Goal: Information Seeking & Learning: Learn about a topic

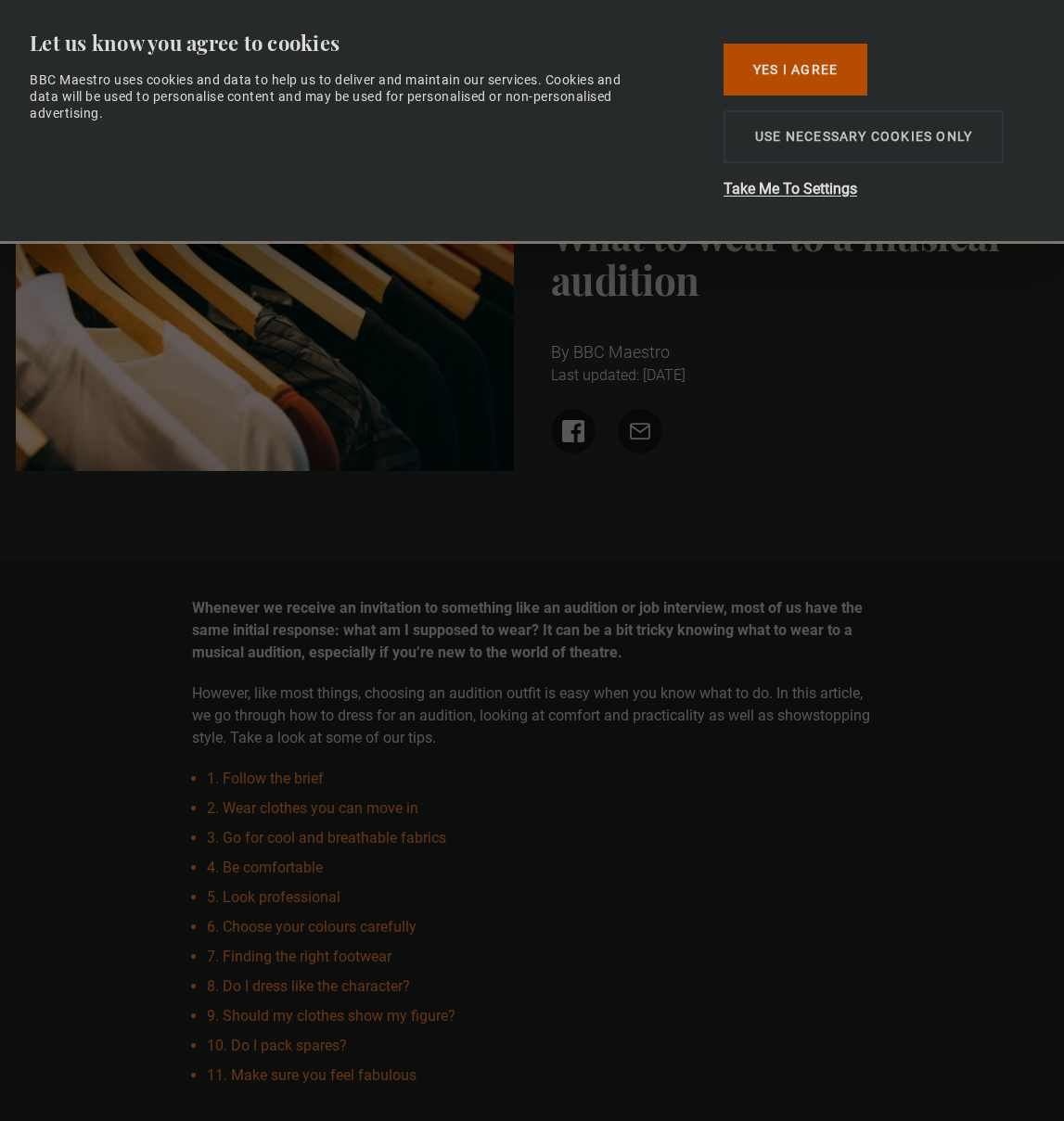
click at [822, 148] on button "Use necessary cookies only" at bounding box center [864, 137] width 280 height 53
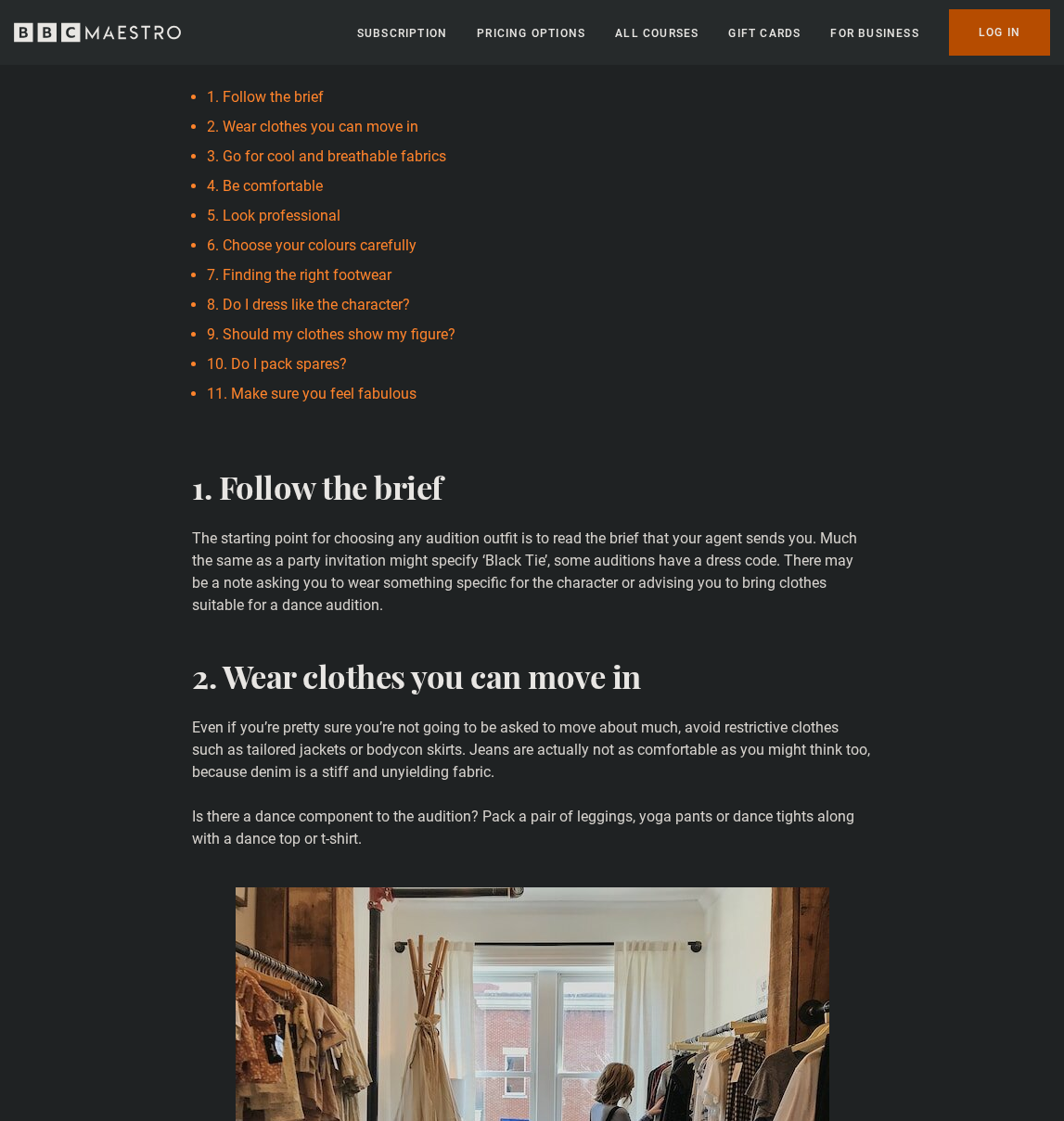
scroll to position [2200, 0]
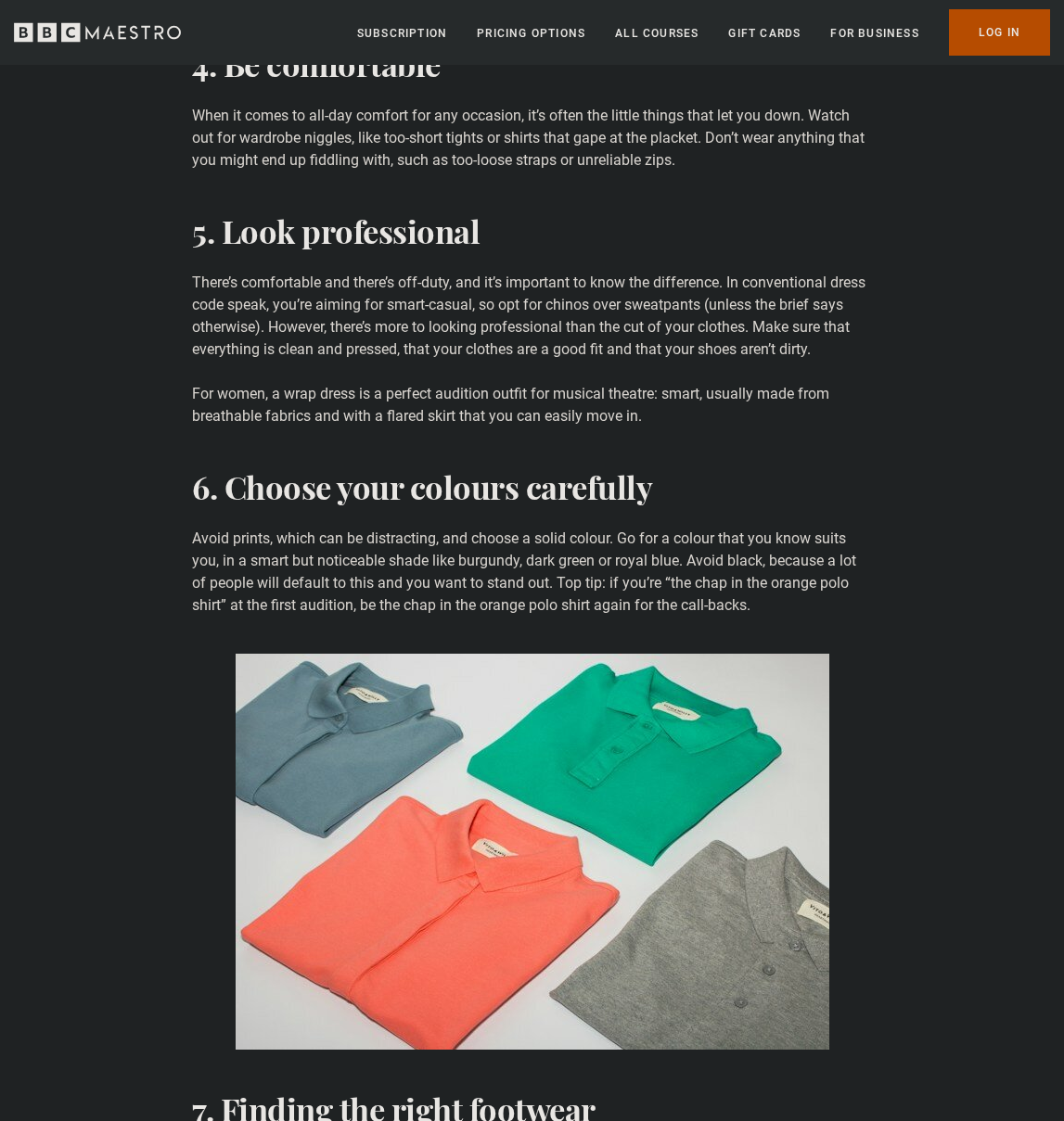
click at [548, 558] on p "Avoid prints, which can be distracting, and choose a solid colour. Go for a col…" at bounding box center [532, 572] width 680 height 89
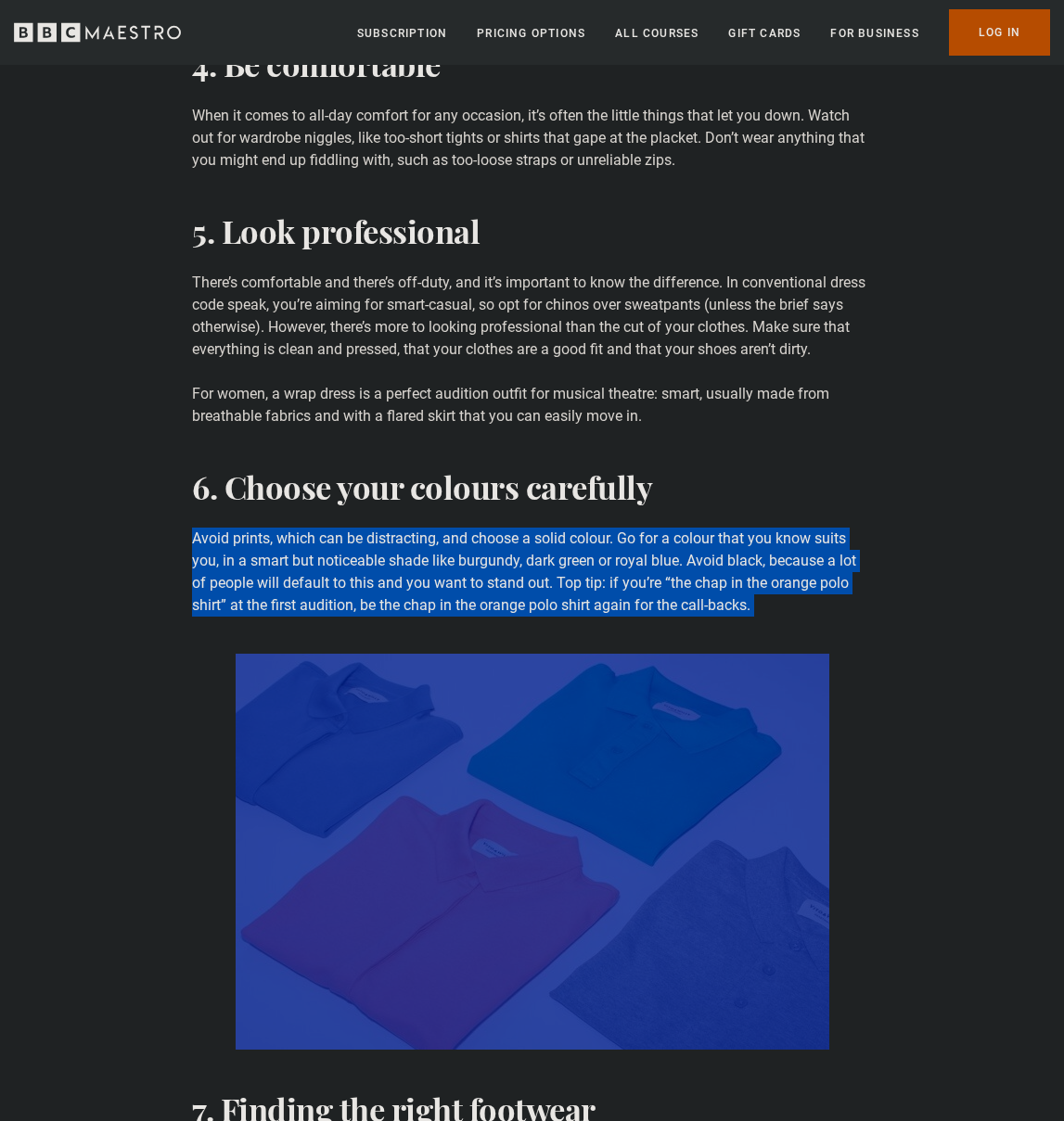
click at [548, 558] on p "Avoid prints, which can be distracting, and choose a solid colour. Go for a col…" at bounding box center [532, 572] width 680 height 89
click at [549, 598] on p "Avoid prints, which can be distracting, and choose a solid colour. Go for a col…" at bounding box center [532, 572] width 680 height 89
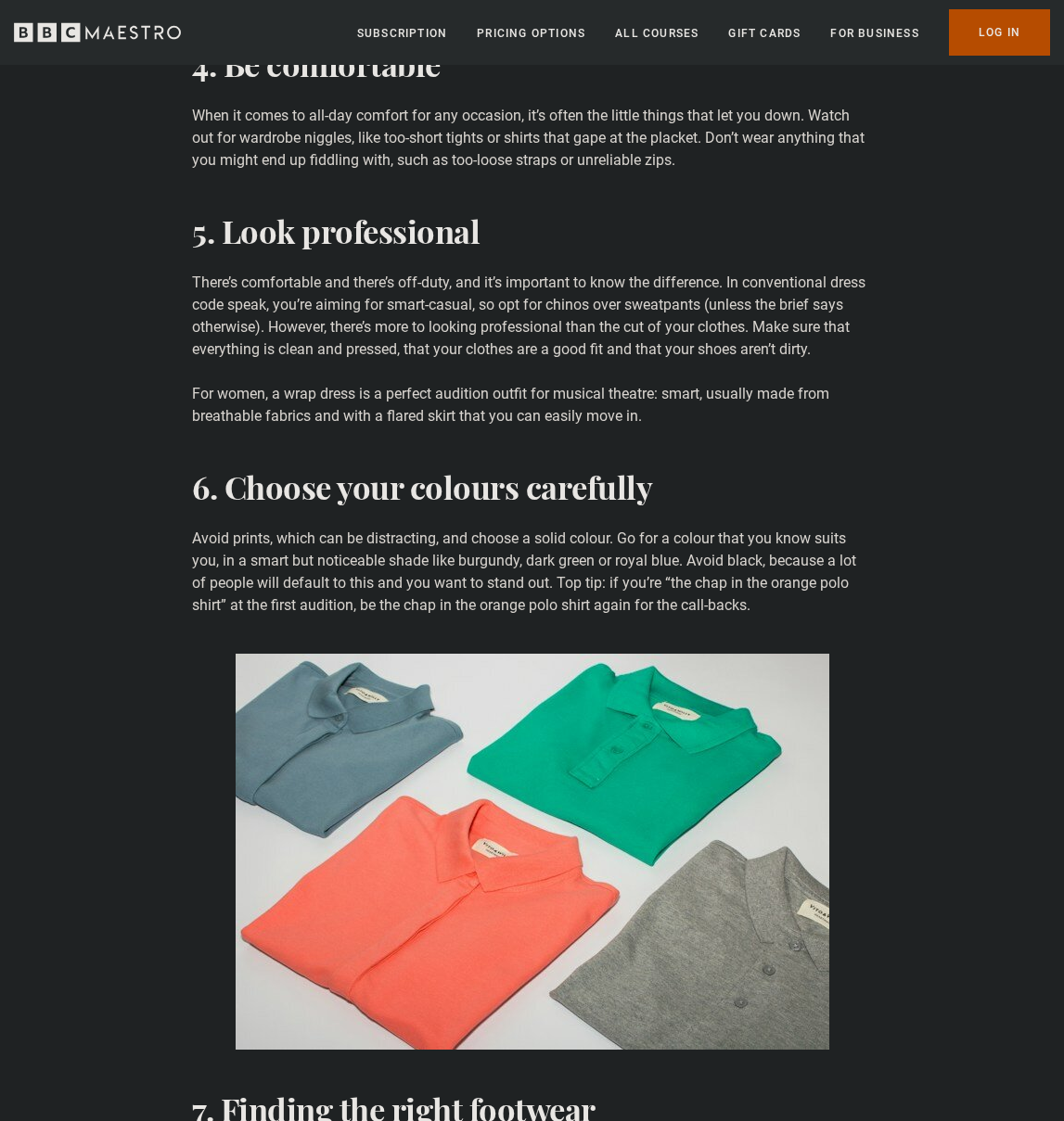
click at [549, 598] on p "Avoid prints, which can be distracting, and choose a solid colour. Go for a col…" at bounding box center [532, 572] width 680 height 89
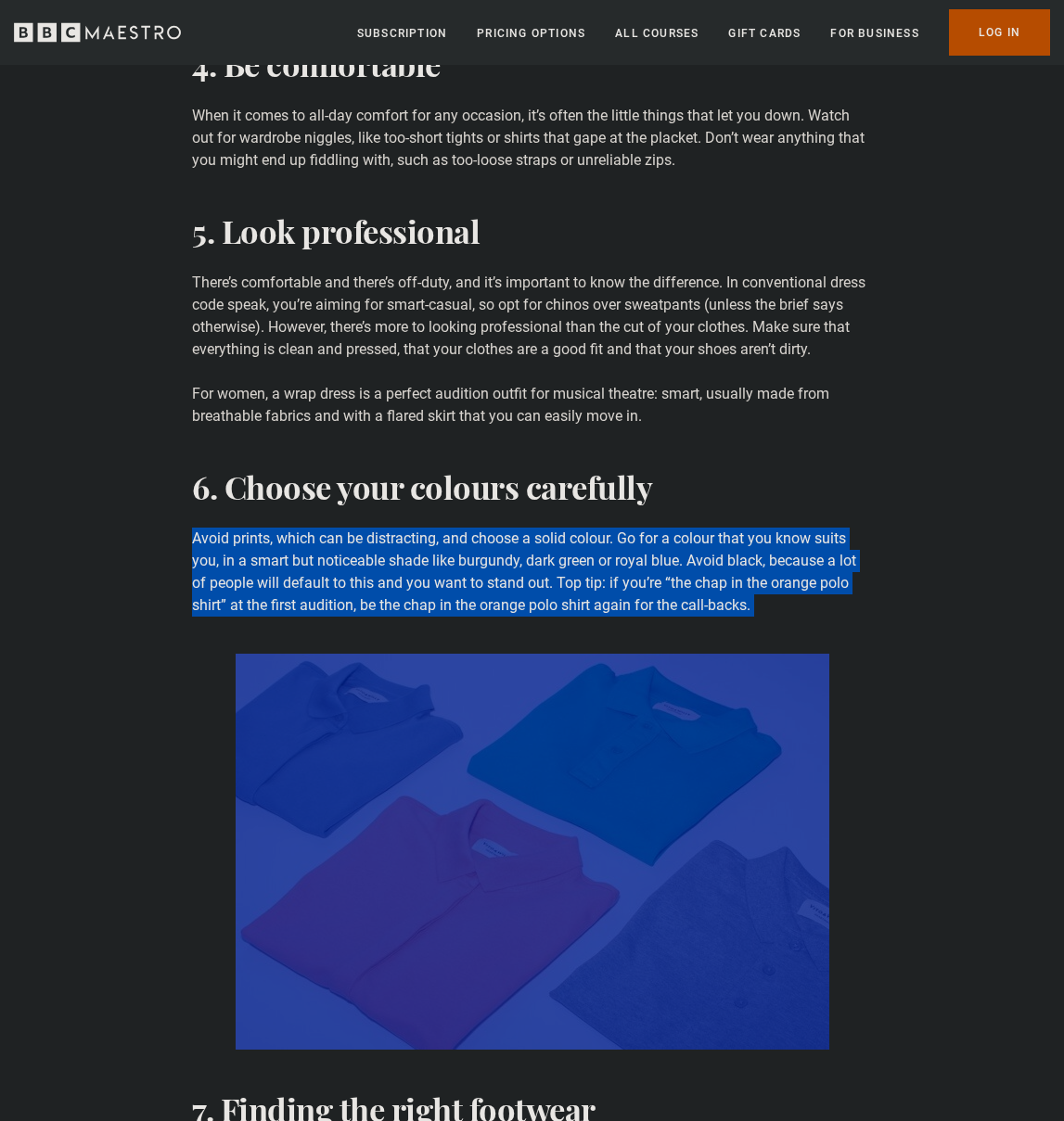
click at [549, 598] on p "Avoid prints, which can be distracting, and choose a solid colour. Go for a col…" at bounding box center [532, 572] width 680 height 89
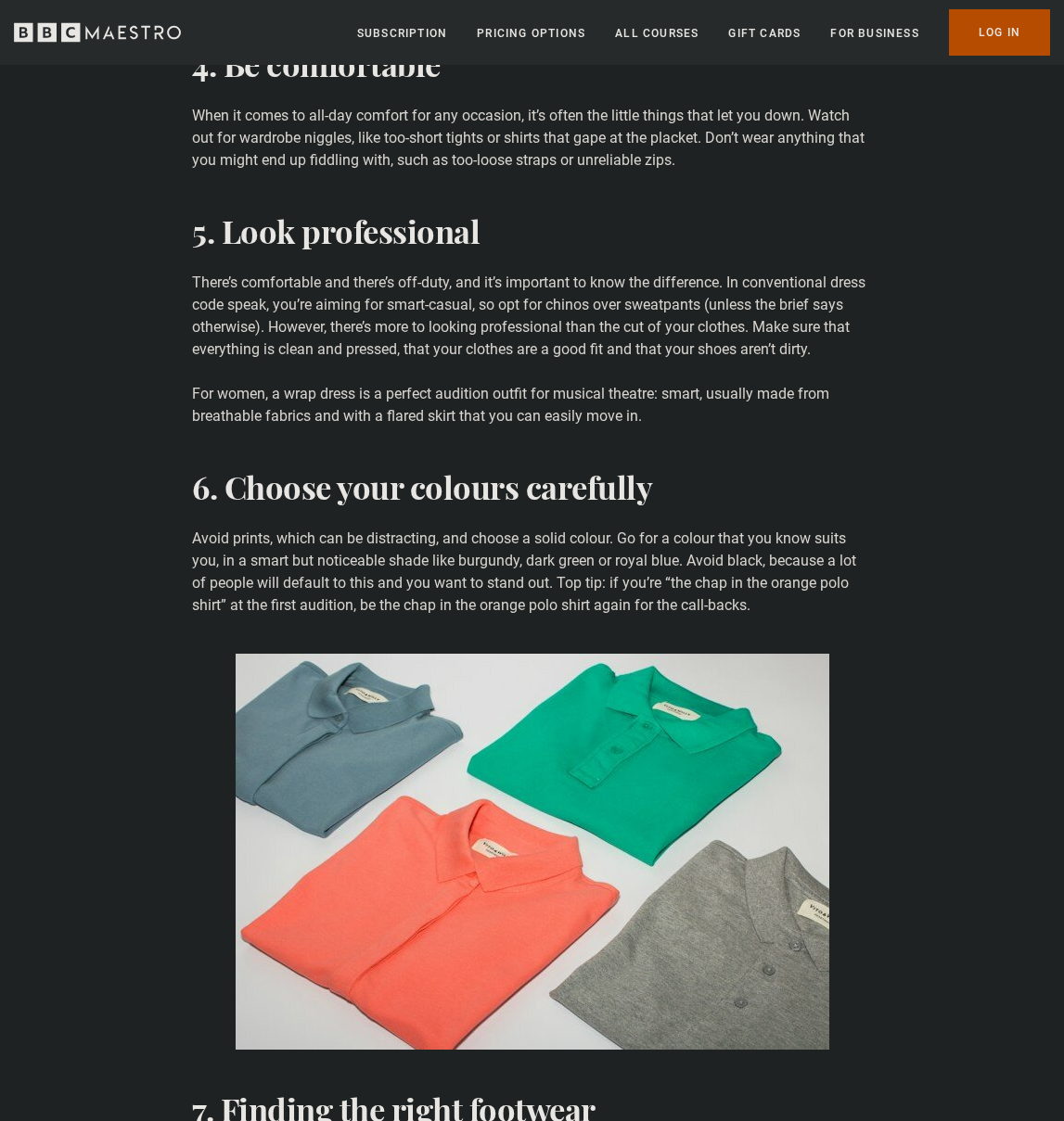
click at [549, 598] on p "Avoid prints, which can be distracting, and choose a solid colour. Go for a col…" at bounding box center [532, 572] width 680 height 89
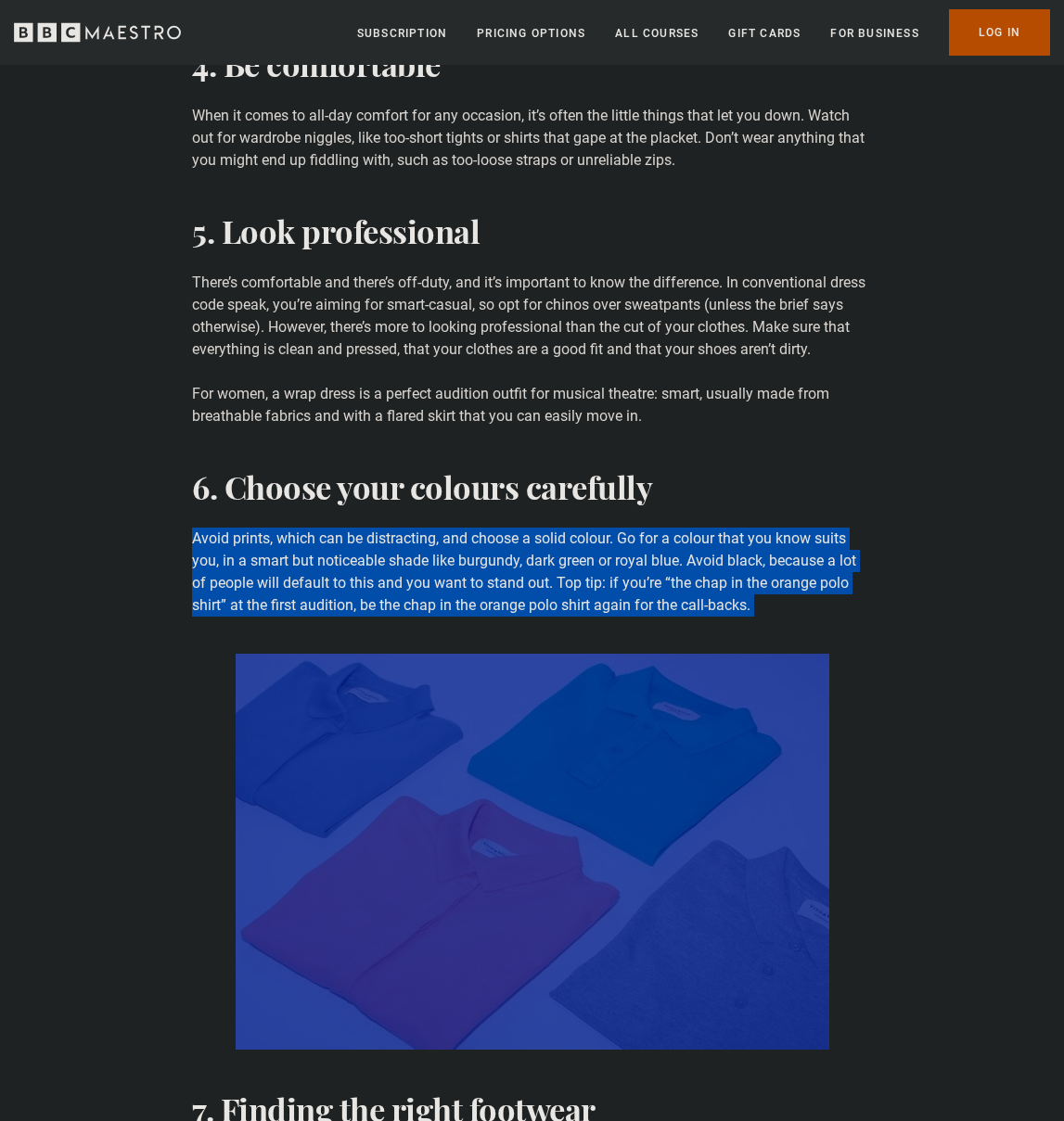
click at [549, 598] on p "Avoid prints, which can be distracting, and choose a solid colour. Go for a col…" at bounding box center [532, 572] width 680 height 89
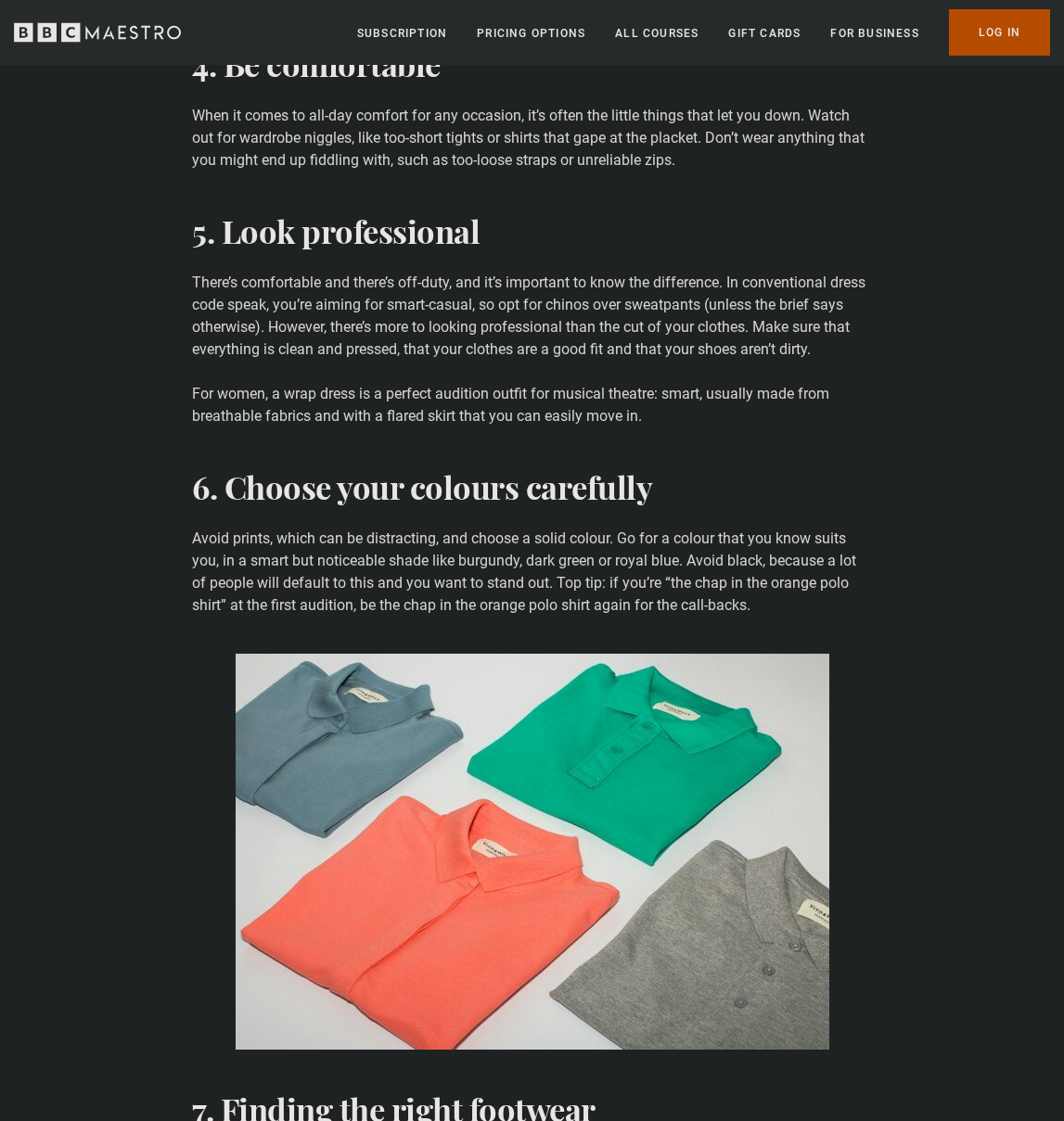
click at [549, 598] on p "Avoid prints, which can be distracting, and choose a solid colour. Go for a col…" at bounding box center [532, 572] width 680 height 89
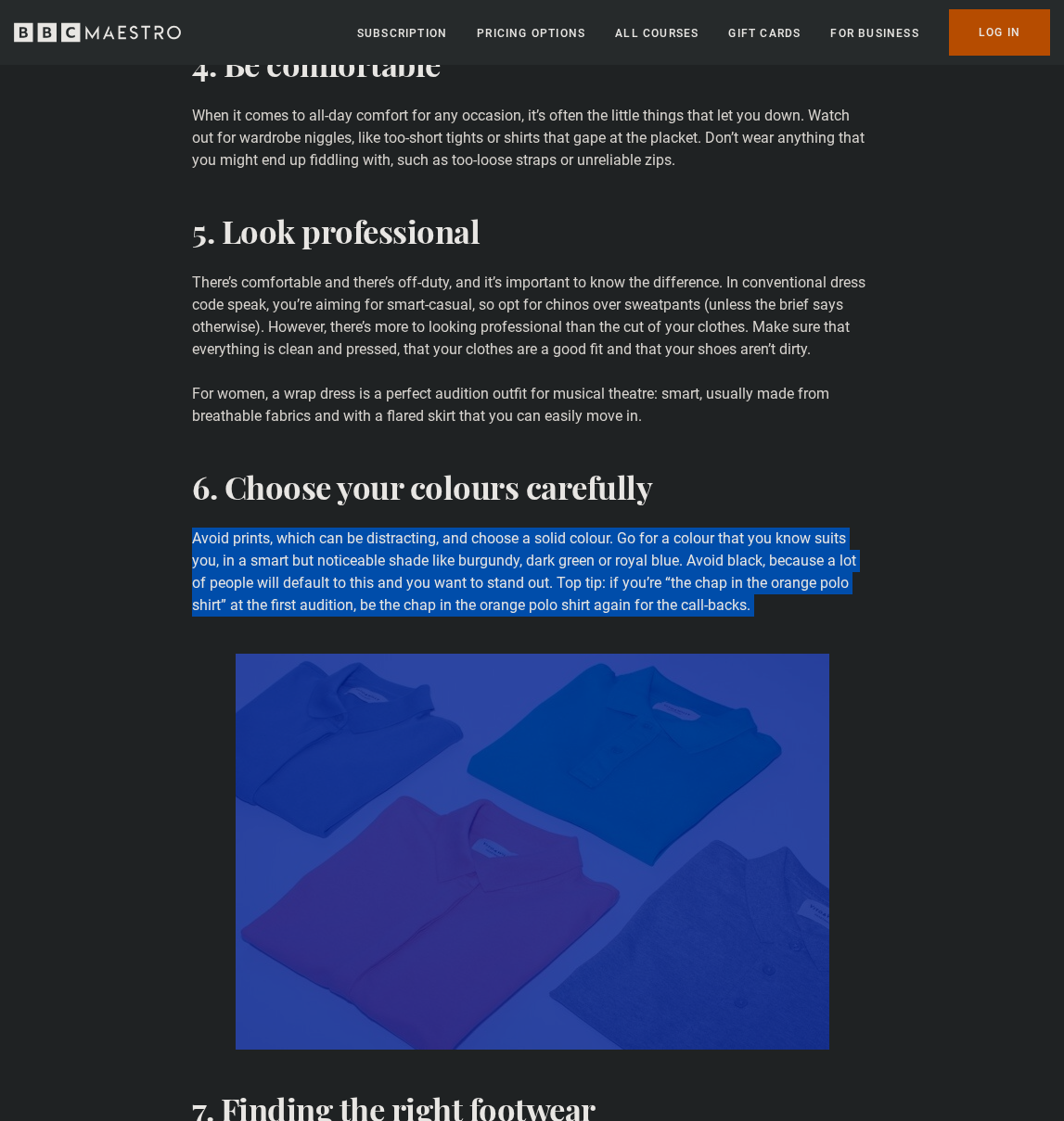
click at [549, 598] on p "Avoid prints, which can be distracting, and choose a solid colour. Go for a col…" at bounding box center [532, 572] width 680 height 89
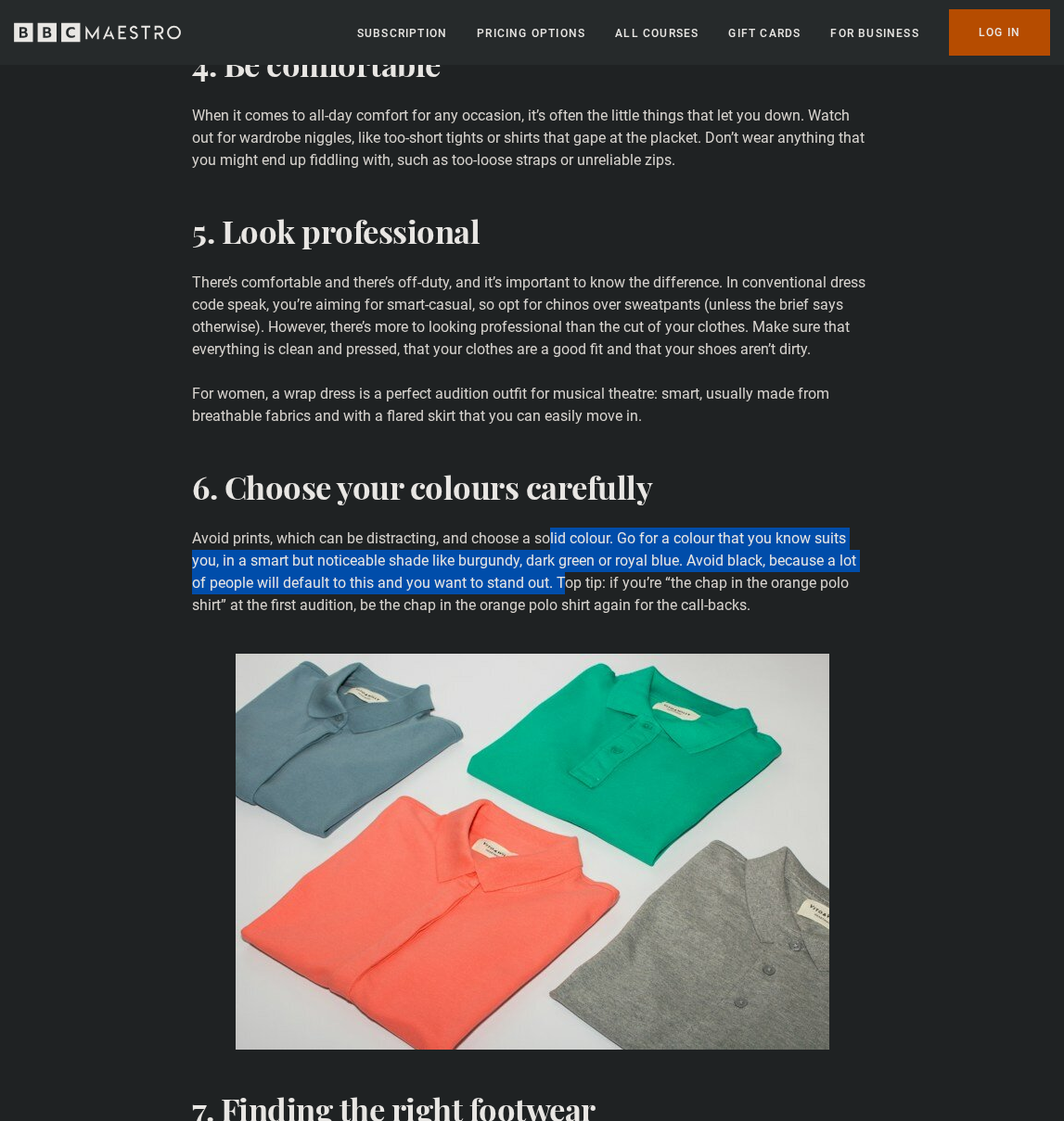
drag, startPoint x: 560, startPoint y: 573, endPoint x: 550, endPoint y: 530, distance: 44.1
click at [550, 531] on p "Avoid prints, which can be distracting, and choose a solid colour. Go for a col…" at bounding box center [532, 572] width 680 height 89
click at [550, 530] on p "Avoid prints, which can be distracting, and choose a solid colour. Go for a col…" at bounding box center [532, 572] width 680 height 89
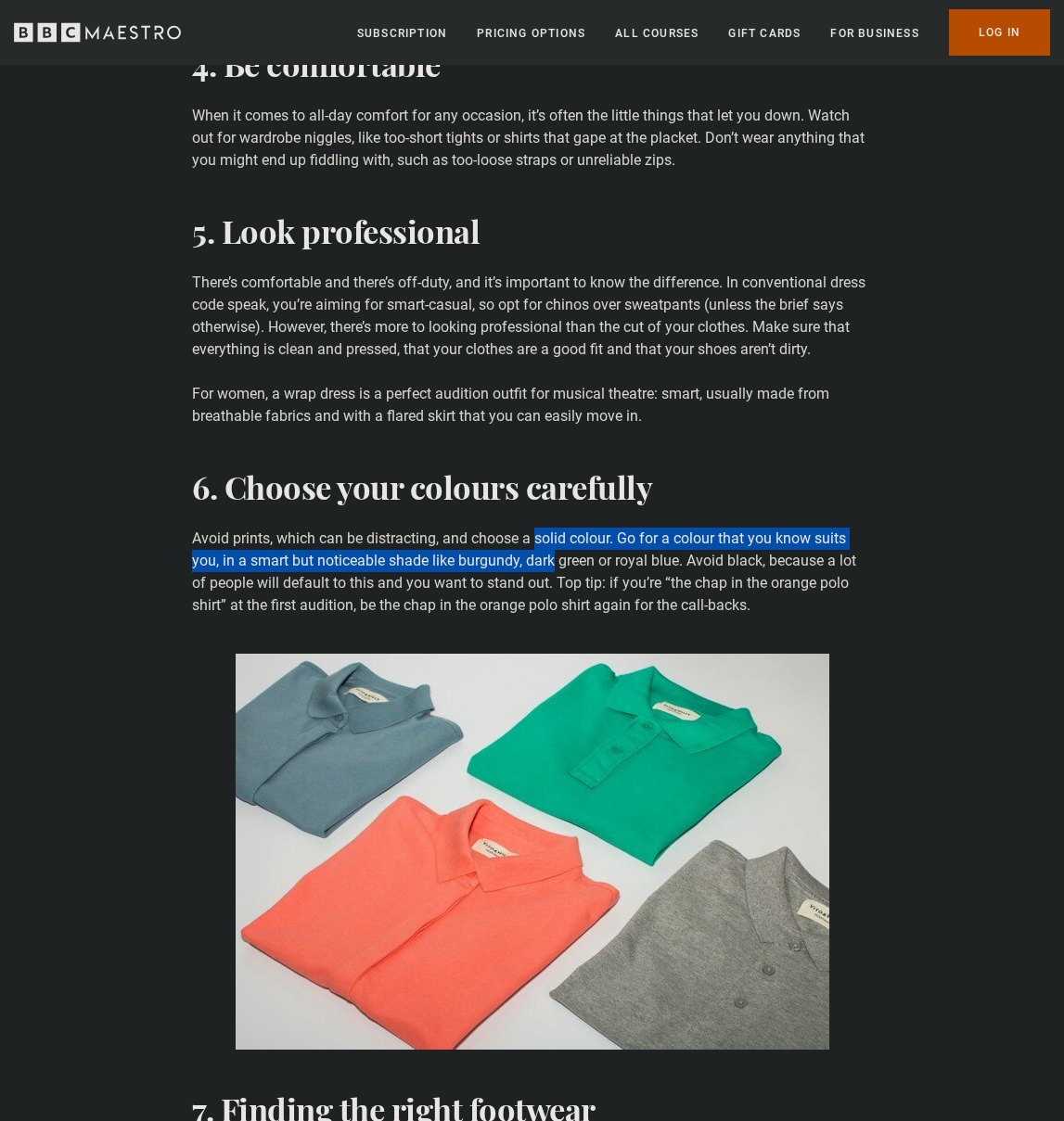
drag, startPoint x: 550, startPoint y: 530, endPoint x: 552, endPoint y: 571, distance: 41.0
click at [552, 571] on p "Avoid prints, which can be distracting, and choose a solid colour. Go for a col…" at bounding box center [532, 572] width 680 height 89
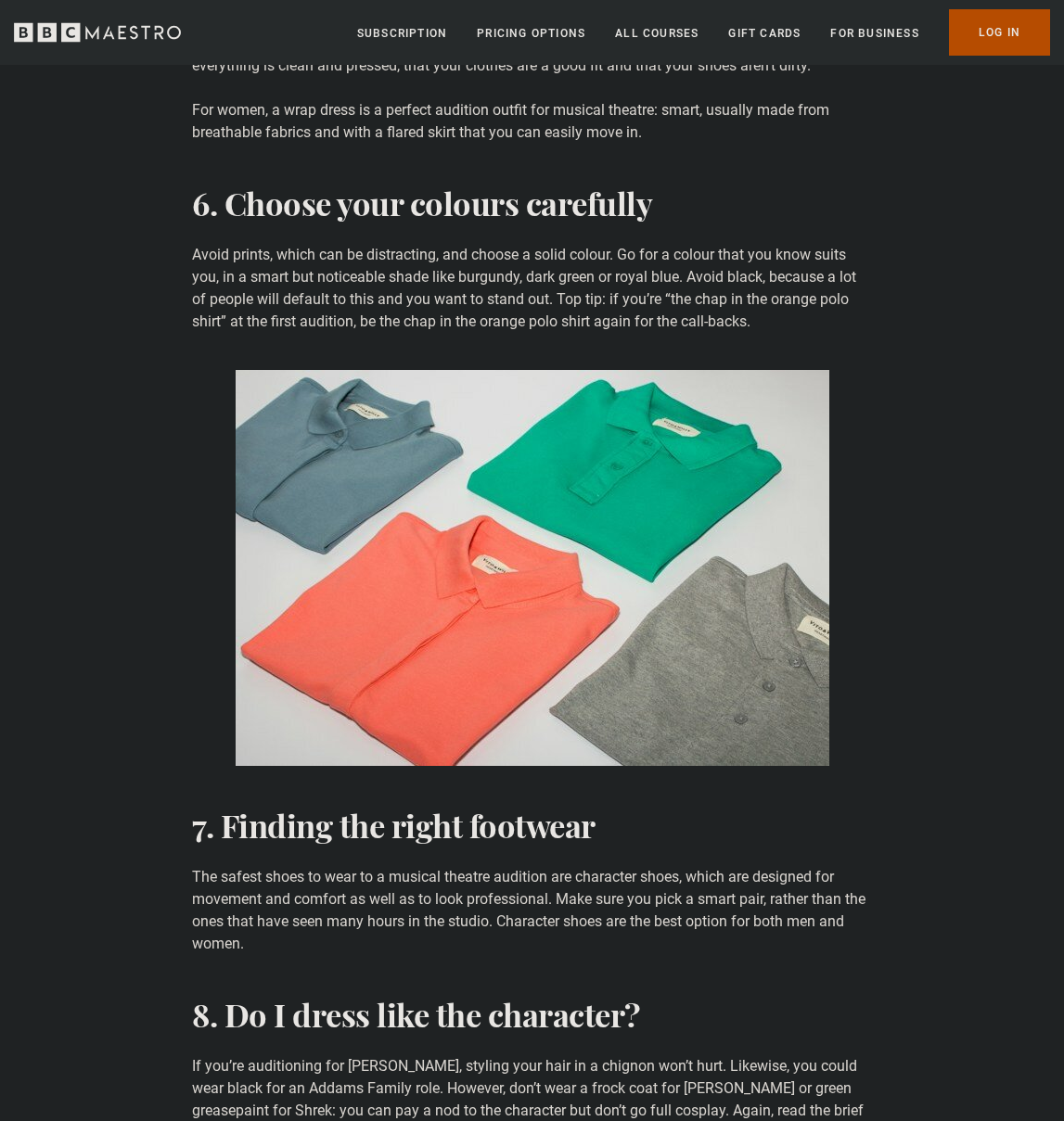
scroll to position [2477, 0]
